Goal: Find specific page/section: Find specific page/section

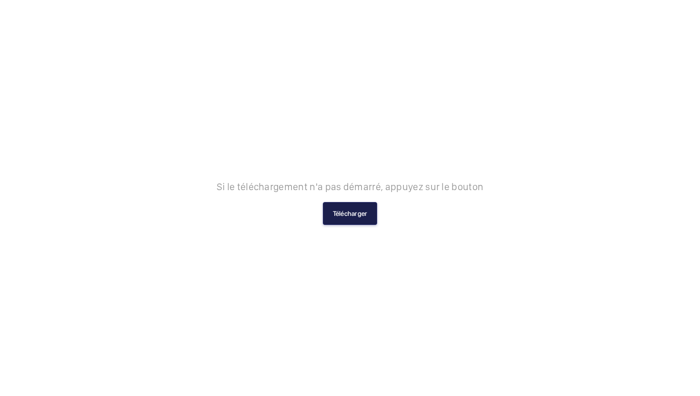
click at [364, 219] on button "Télécharger" at bounding box center [350, 213] width 55 height 23
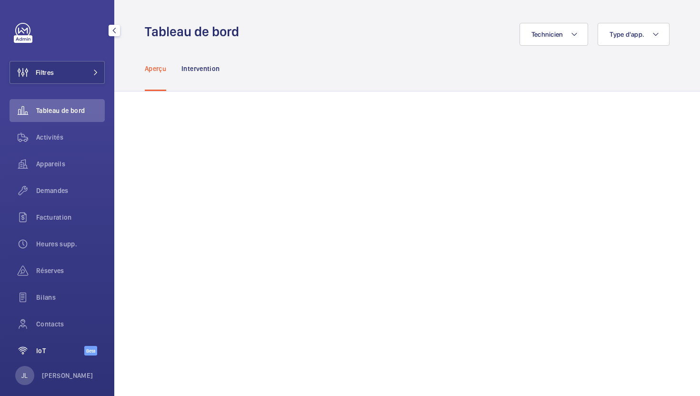
scroll to position [12, 0]
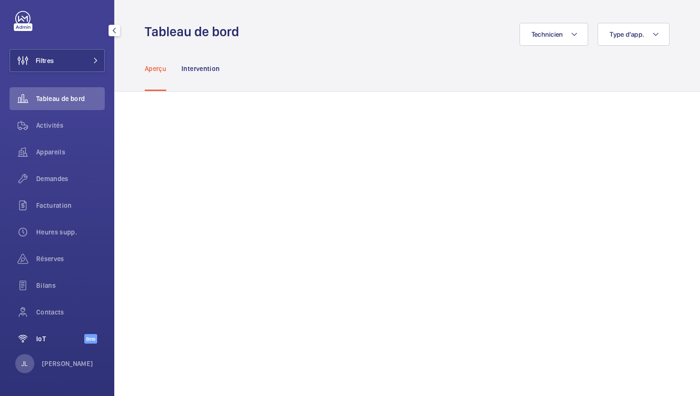
click at [45, 341] on span "IoT" at bounding box center [60, 339] width 48 height 10
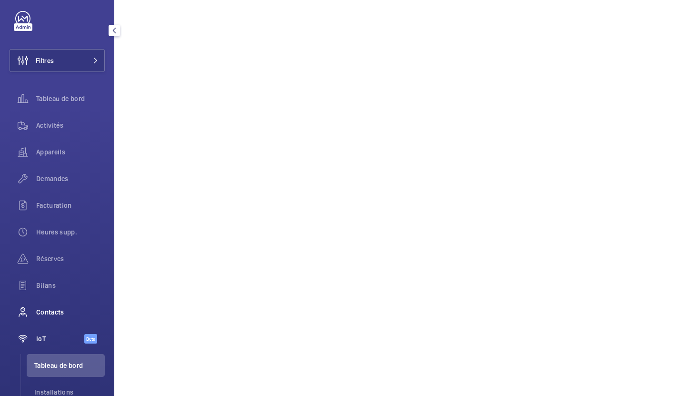
scroll to position [61, 0]
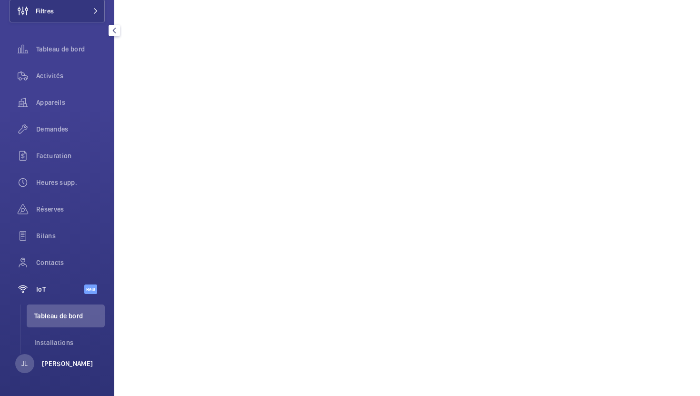
click at [50, 366] on p "[PERSON_NAME]" at bounding box center [67, 364] width 51 height 10
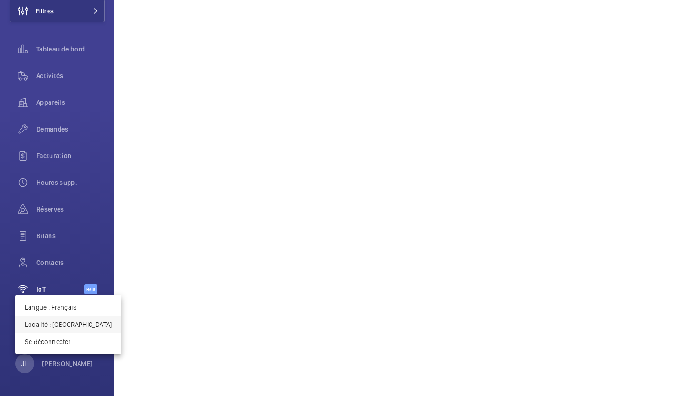
click at [68, 328] on p "Localité : [GEOGRAPHIC_DATA]" at bounding box center [68, 324] width 87 height 10
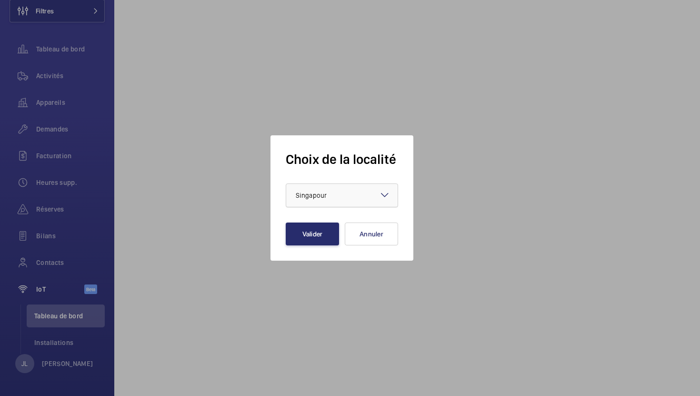
click at [318, 206] on div at bounding box center [341, 195] width 111 height 23
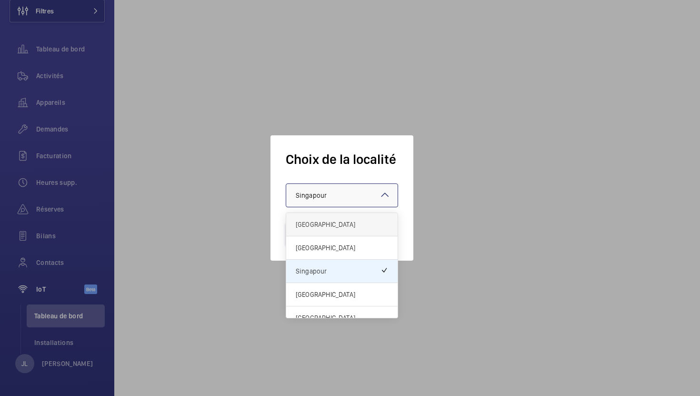
click at [325, 225] on span "[GEOGRAPHIC_DATA]" at bounding box center [342, 224] width 92 height 10
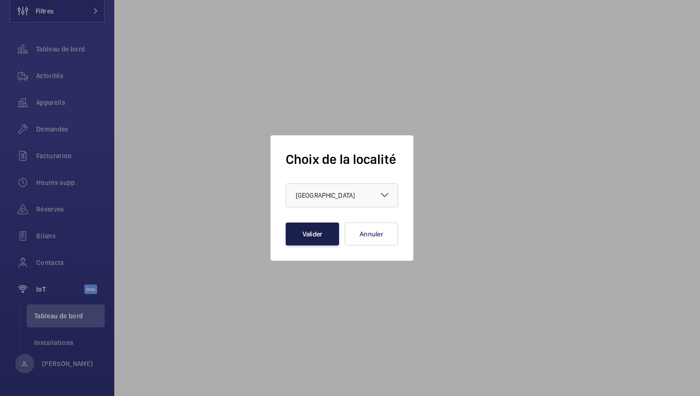
click at [322, 232] on button "Valider" at bounding box center [312, 233] width 53 height 23
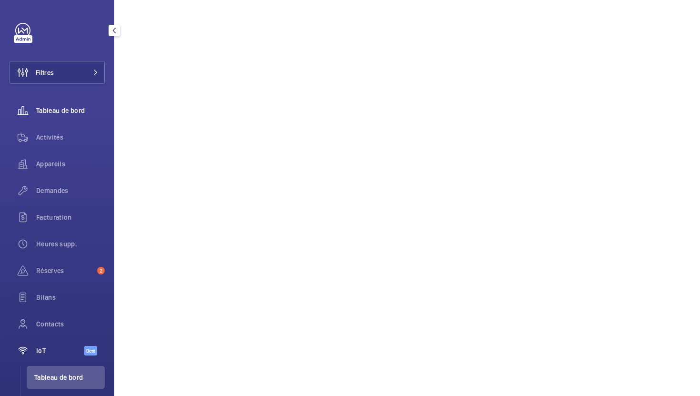
click at [54, 112] on span "Tableau de bord" at bounding box center [70, 111] width 69 height 10
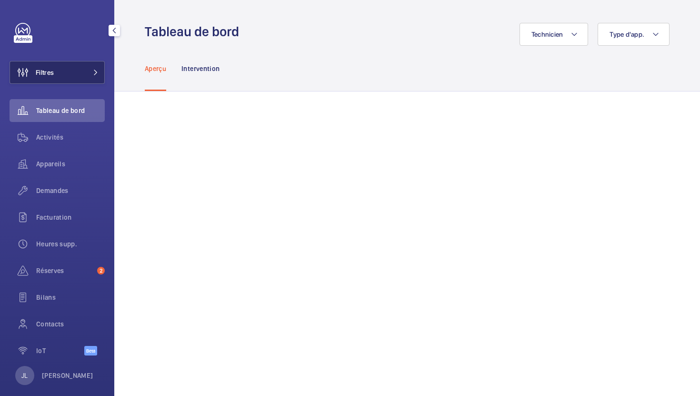
click at [49, 72] on span "Filtres" at bounding box center [45, 73] width 18 height 10
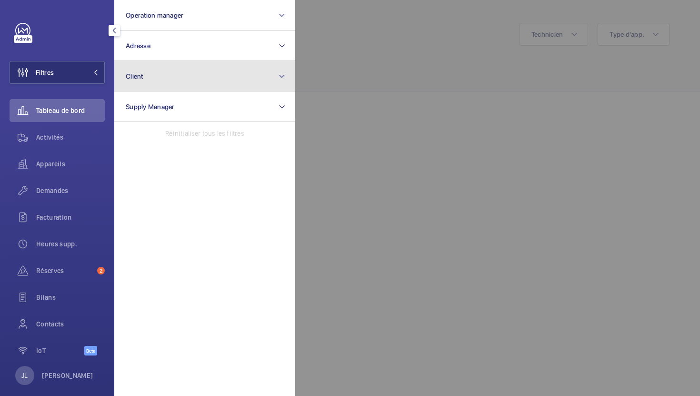
click at [130, 77] on span "Client" at bounding box center [135, 76] width 18 height 8
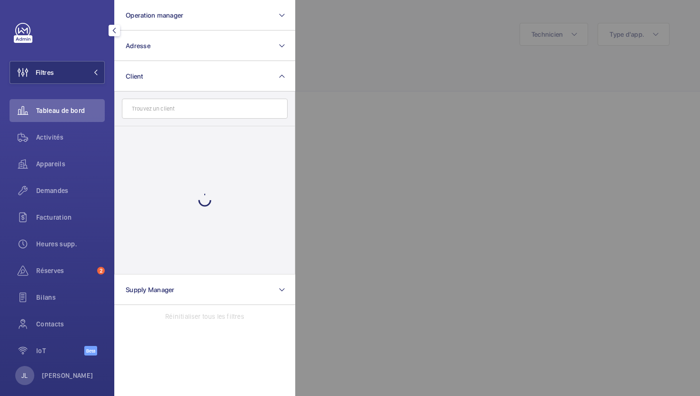
click at [172, 118] on input "text" at bounding box center [205, 109] width 166 height 20
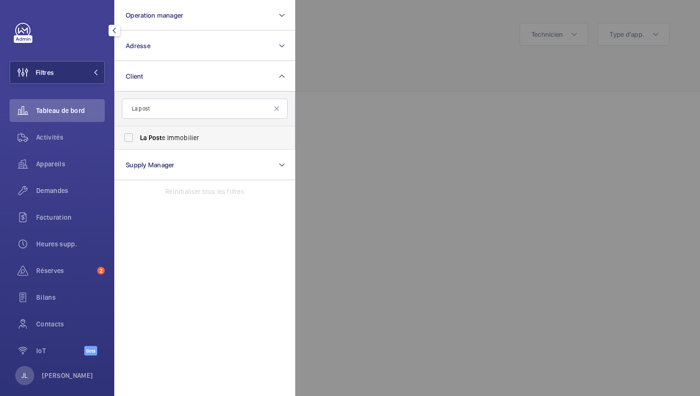
type input "La post"
click at [170, 137] on span "La Post e Immobilier" at bounding box center [205, 138] width 131 height 10
click at [138, 137] on input "La Post e Immobilier" at bounding box center [128, 137] width 19 height 19
checkbox input "true"
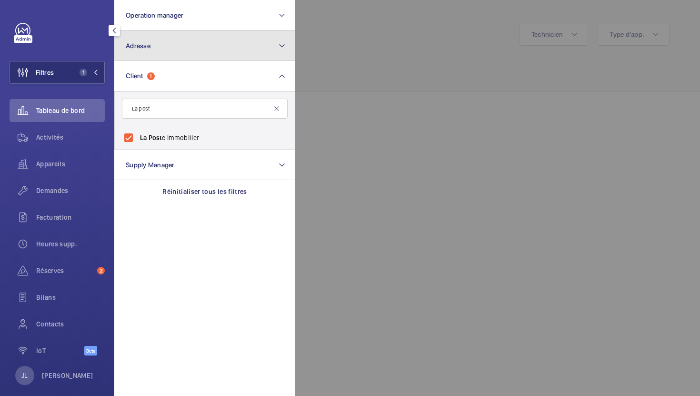
click at [246, 49] on button "Adresse" at bounding box center [204, 45] width 181 height 30
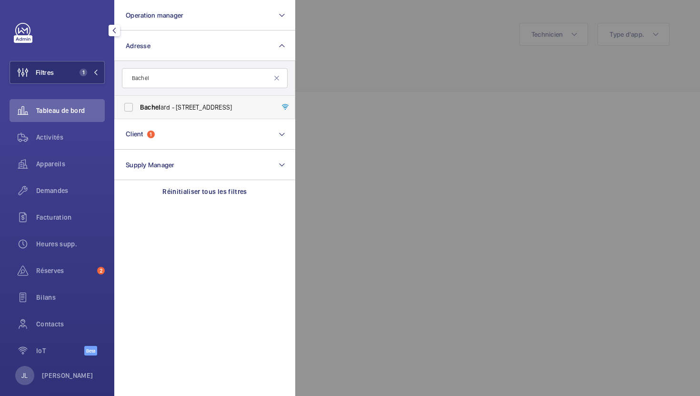
type input "Bachel"
click at [156, 111] on span "Bachel ard - 111 Boulevard Brune, PARIS 75014" at bounding box center [205, 107] width 131 height 10
click at [138, 111] on input "Bachel ard - 111 Boulevard Brune, PARIS 75014" at bounding box center [128, 107] width 19 height 19
checkbox input "true"
click at [175, 242] on section "Operation manager Adresse 1 Bachel Bachel ard - 111 Boulevard Brune, PARIS 7501…" at bounding box center [204, 198] width 181 height 396
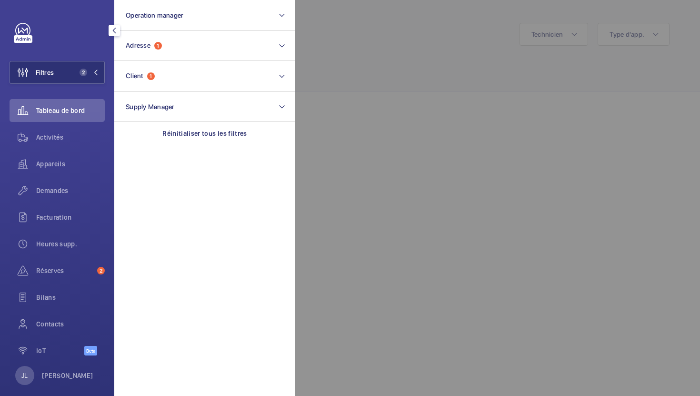
click at [432, 78] on div at bounding box center [645, 198] width 700 height 396
